Goal: Transaction & Acquisition: Purchase product/service

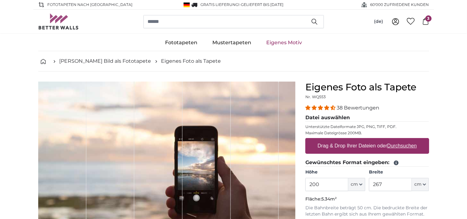
click at [398, 145] on u "Durchsuchen" at bounding box center [401, 145] width 29 height 5
click at [398, 140] on input "Drag & Drop Ihrer Dateien oder Durchsuchen" at bounding box center [367, 139] width 124 height 2
type input "**********"
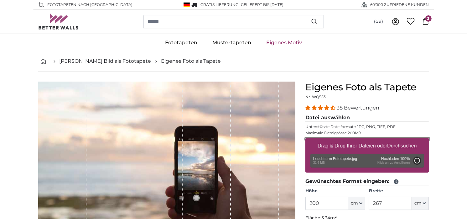
type input "300"
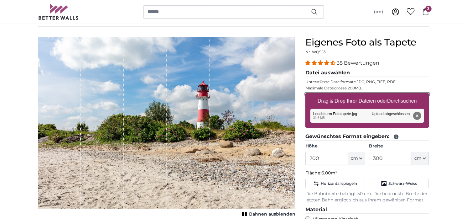
scroll to position [46, 0]
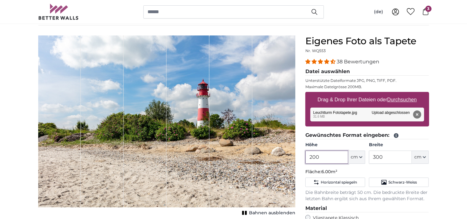
drag, startPoint x: 322, startPoint y: 157, endPoint x: 298, endPoint y: 156, distance: 24.5
click at [298, 156] on product-detail "Abbrechen Bild zuschneiden Bahnen ausblenden Eigenes Foto als Tapete Nr. WQ553 …" at bounding box center [233, 186] width 401 height 323
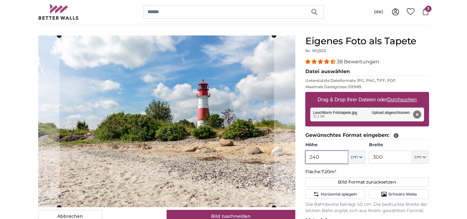
type input "240"
drag, startPoint x: 381, startPoint y: 157, endPoint x: 367, endPoint y: 157, distance: 13.8
click at [367, 157] on div "Höhe 240 ft cm Centimeter (cm) Inches (inch) Feet (ft. in.) Breite 300 ft cm Ce…" at bounding box center [367, 153] width 124 height 22
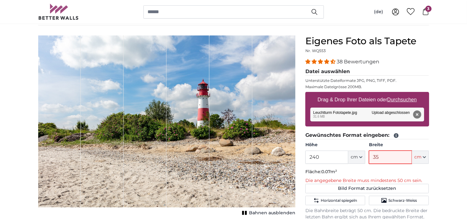
type input "353"
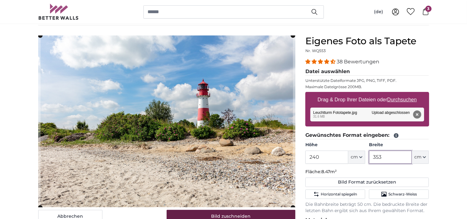
type input "353"
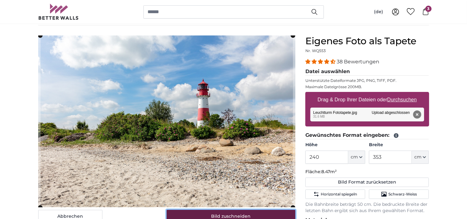
click at [234, 213] on button "Bild zuschneiden" at bounding box center [231, 216] width 129 height 13
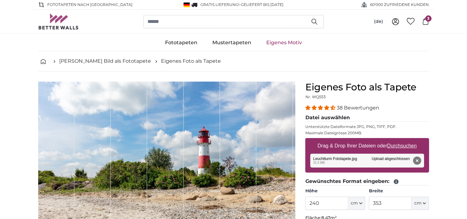
click at [273, 43] on link "Eigenes Motiv" at bounding box center [284, 42] width 51 height 16
